Goal: Check status: Check status

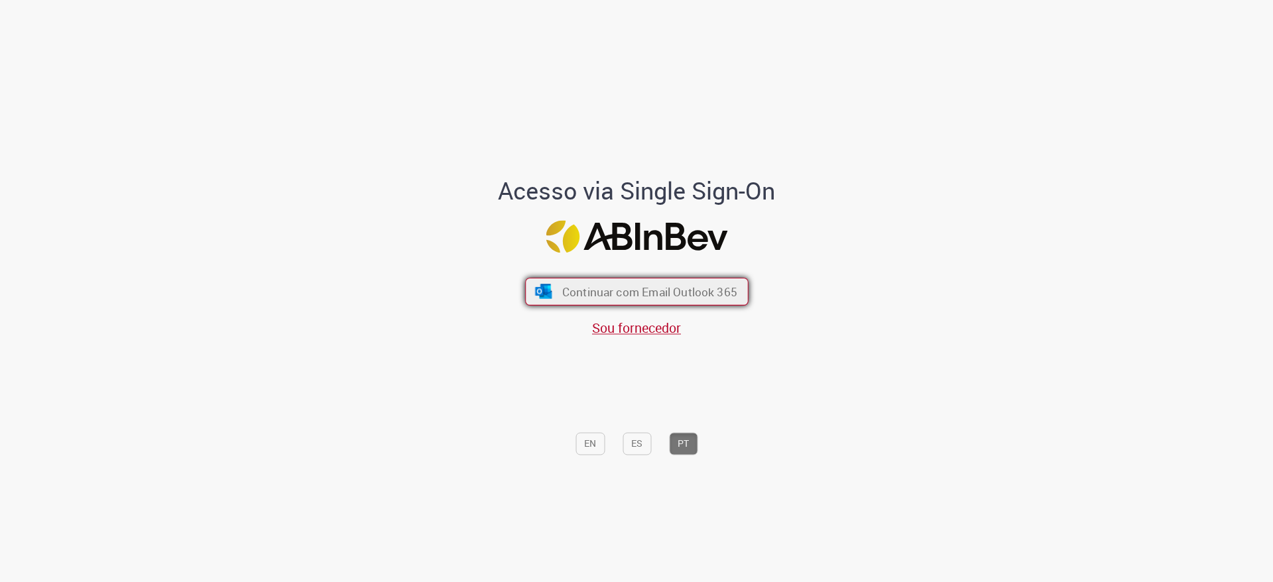
click at [562, 285] on span "Continuar com Email Outlook 365" at bounding box center [649, 292] width 175 height 15
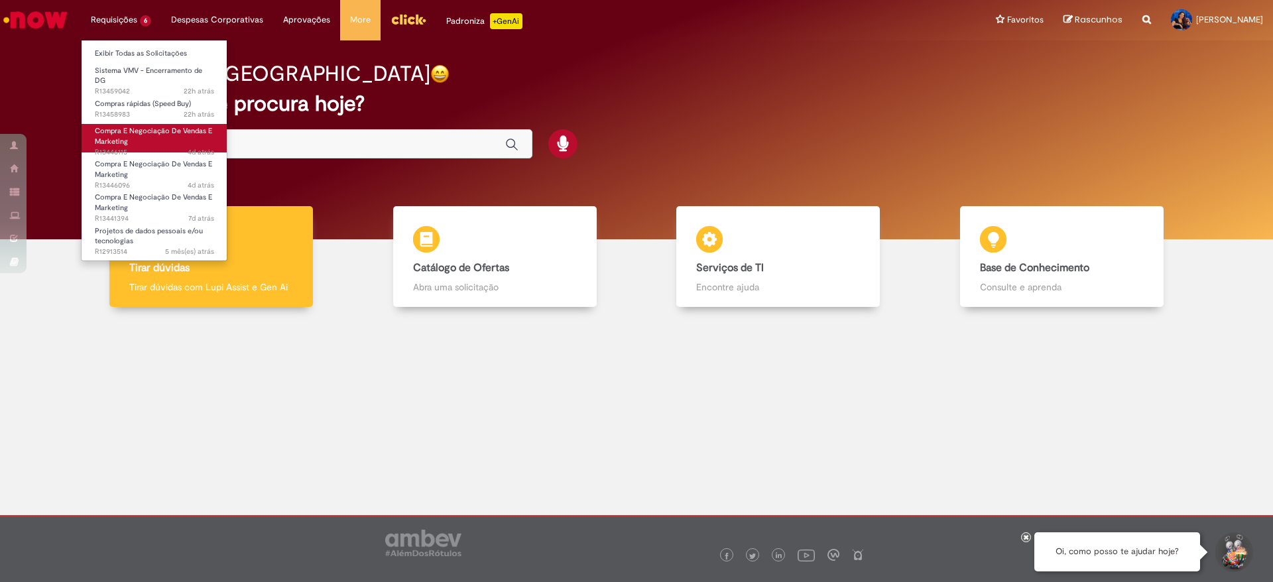
click at [163, 137] on link "Compra E Negociação De Vendas E Marketing 4d atrás 4 dias atrás R13446115" at bounding box center [155, 138] width 146 height 29
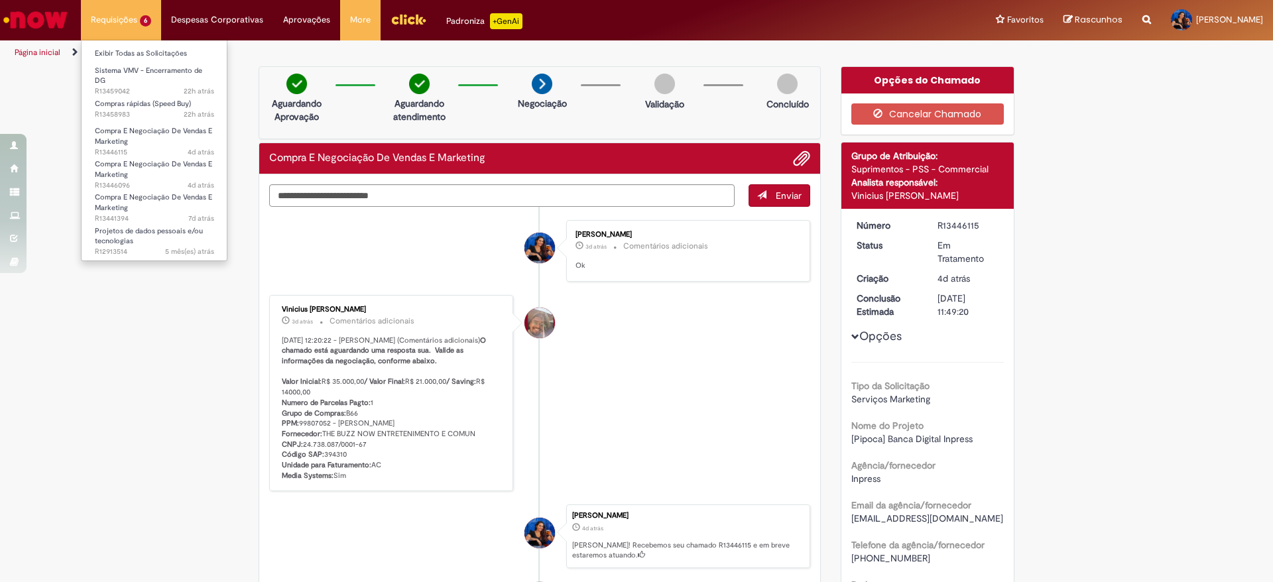
click at [168, 186] on li "Compra E Negociação De Vendas E Marketing 7d atrás 7 dias atrás R13441394" at bounding box center [155, 202] width 146 height 33
click at [166, 197] on link "Compra E Negociação De Vendas E Marketing 7d atrás 7 dias atrás R13441394" at bounding box center [155, 204] width 146 height 29
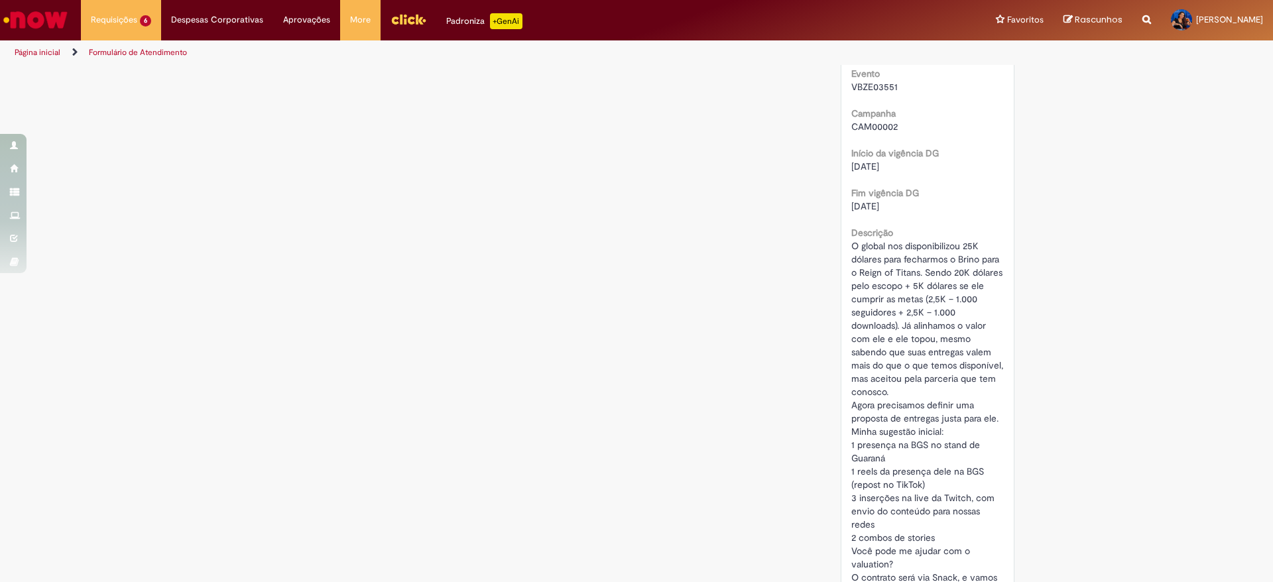
scroll to position [859, 0]
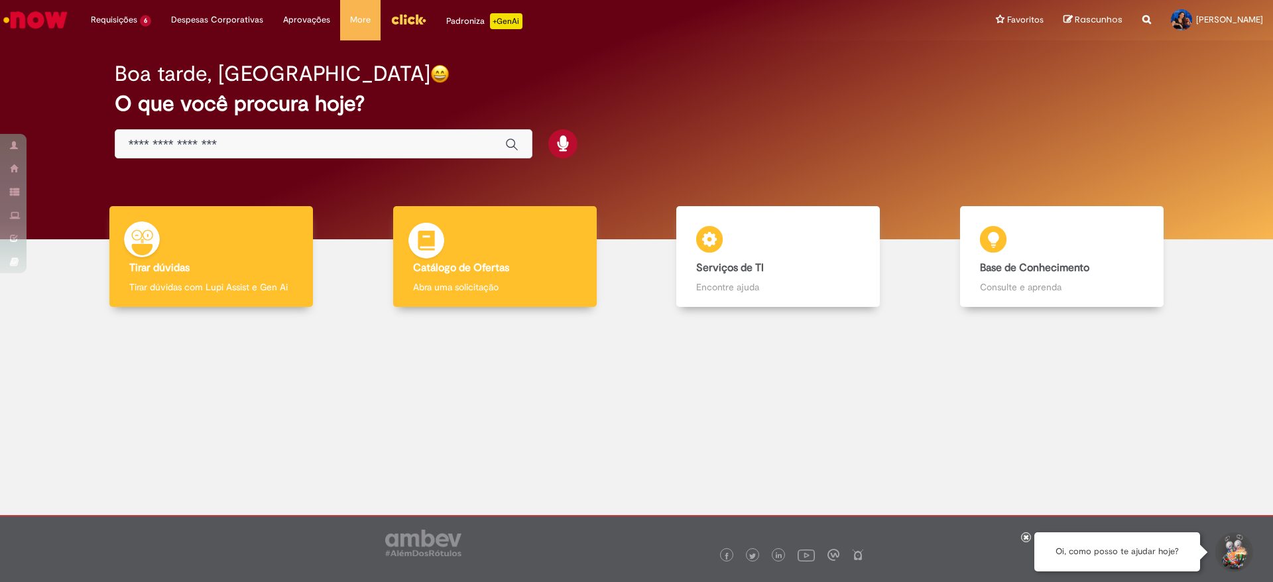
click at [498, 241] on div "Catálogo de Ofertas Catálogo de Ofertas Abra uma solicitação" at bounding box center [495, 256] width 204 height 101
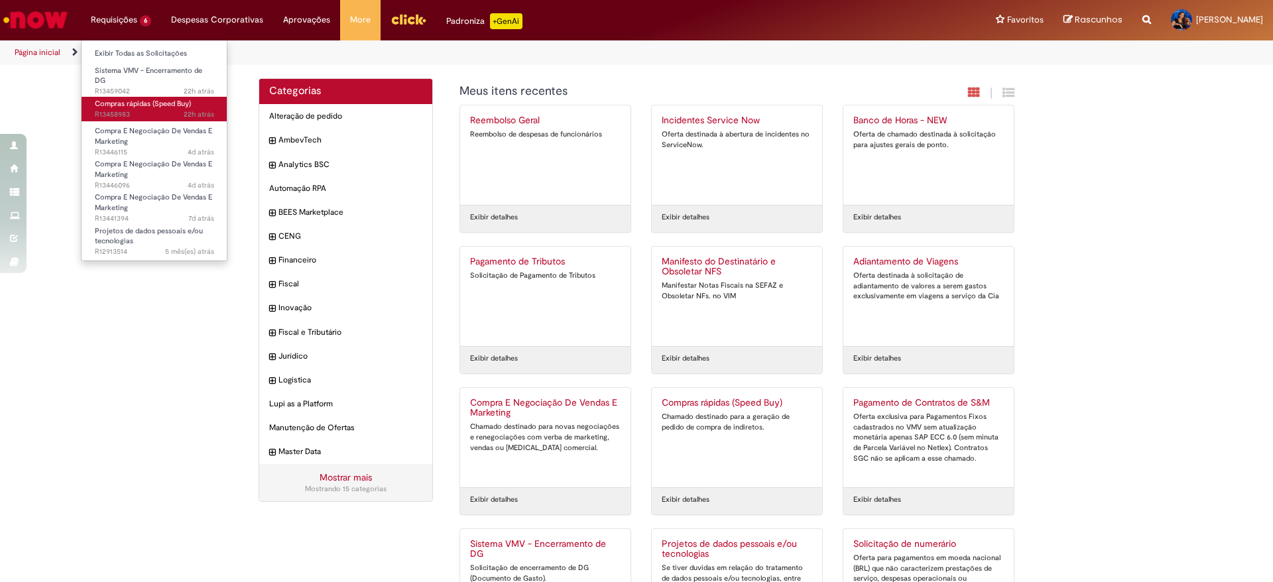
click at [148, 109] on span "22h atrás 22 horas atrás R13458983" at bounding box center [154, 114] width 119 height 11
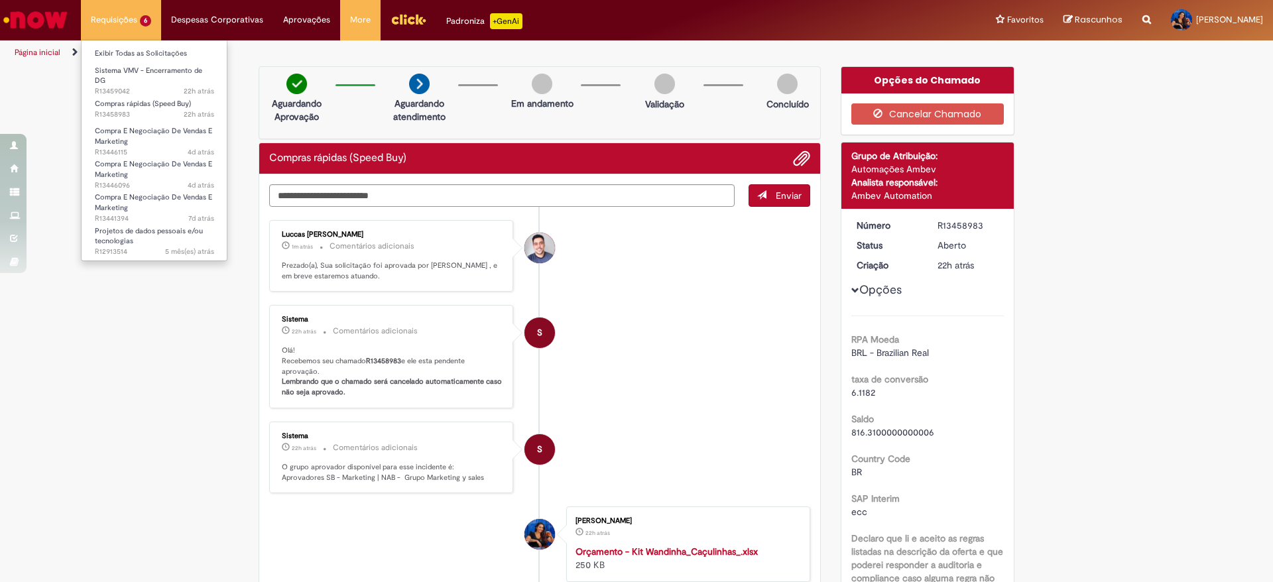
click at [90, 31] on li "Requisições 6 Exibir Todas as Solicitações Sistema VMV - Encerramento de DG 22h…" at bounding box center [121, 20] width 80 height 40
click at [49, 11] on img "Ir para a Homepage" at bounding box center [35, 20] width 68 height 27
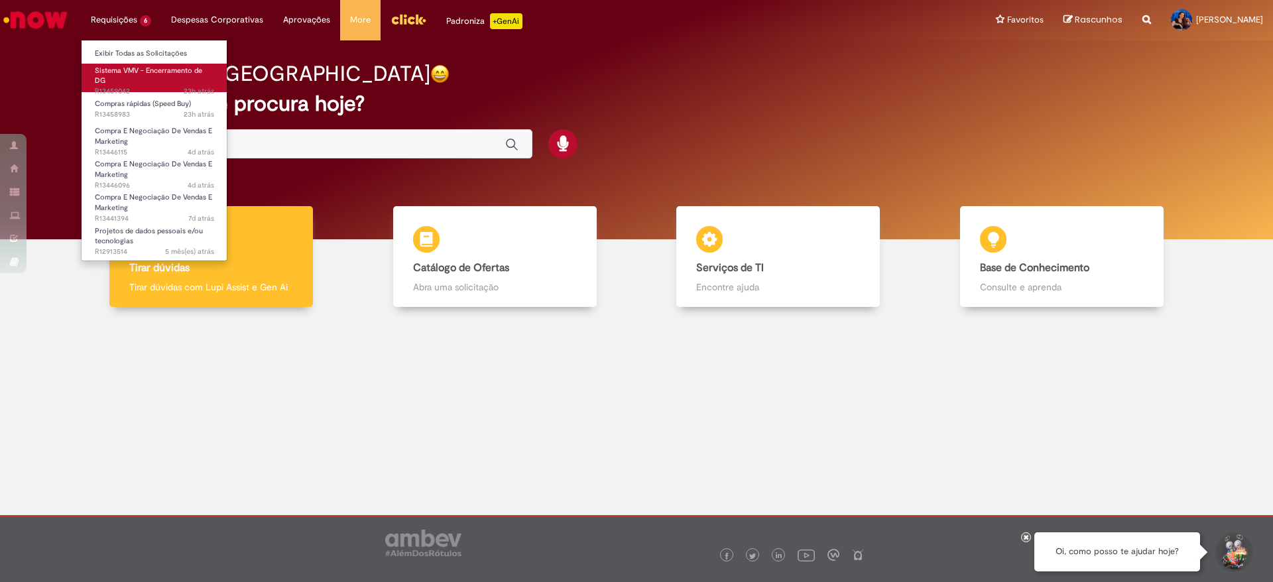
click at [145, 86] on span "23h atrás 23 horas atrás R13459042" at bounding box center [154, 91] width 119 height 11
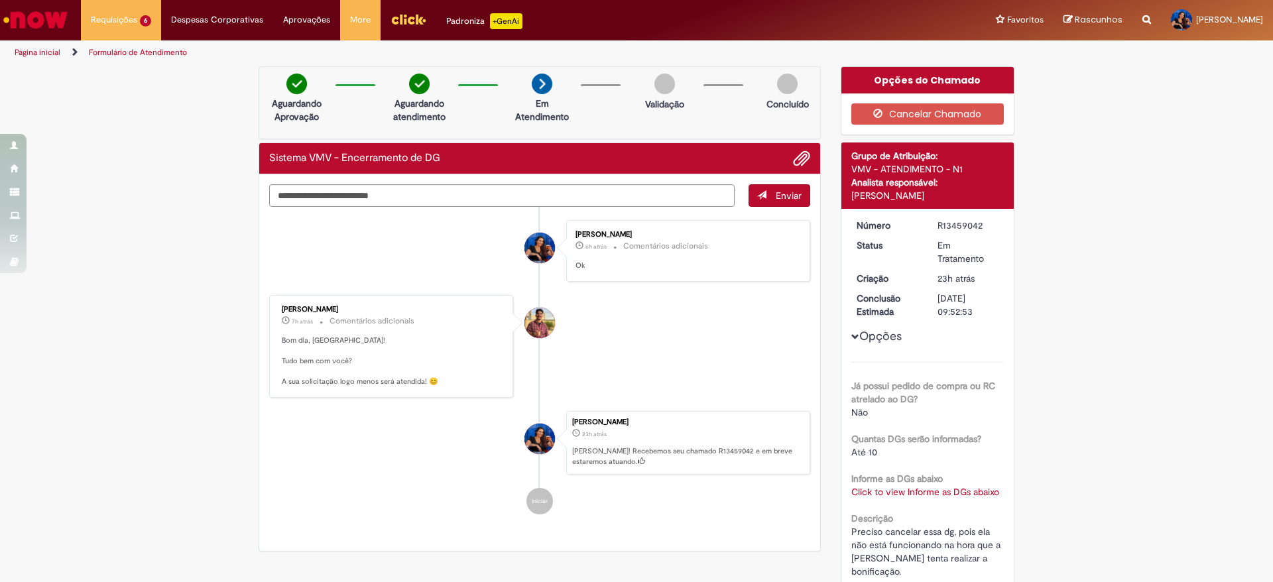
click at [45, 19] on img "Ir para a Homepage" at bounding box center [35, 20] width 68 height 27
